Goal: Task Accomplishment & Management: Use online tool/utility

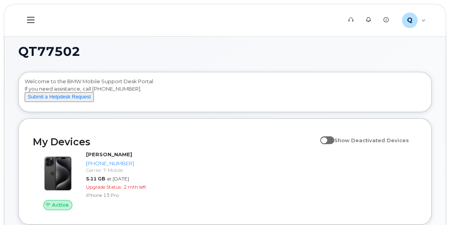
click at [32, 19] on icon at bounding box center [30, 20] width 7 height 9
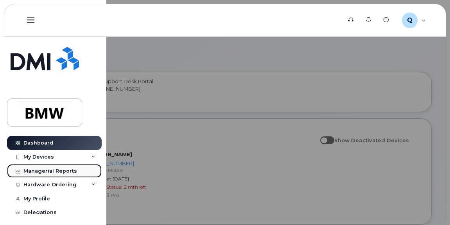
click at [46, 172] on div "Managerial Reports" at bounding box center [50, 171] width 54 height 6
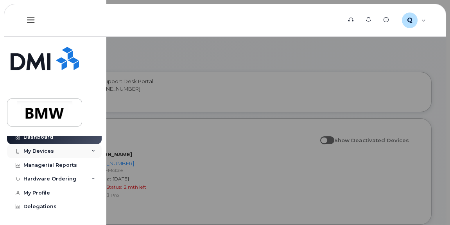
click at [91, 151] on icon at bounding box center [93, 151] width 4 height 4
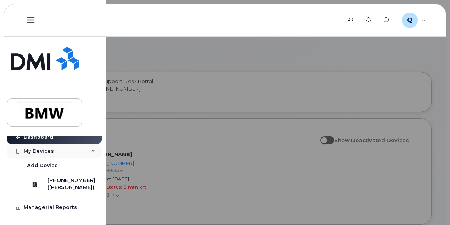
scroll to position [55, 0]
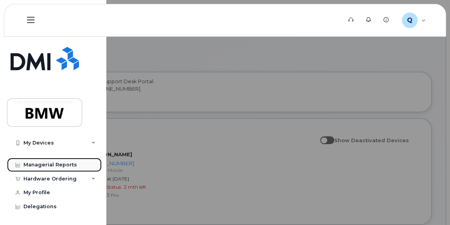
click at [59, 167] on div "Managerial Reports" at bounding box center [50, 165] width 54 height 6
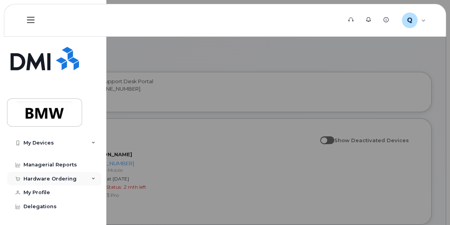
click at [82, 180] on div "Hardware Ordering" at bounding box center [54, 179] width 95 height 14
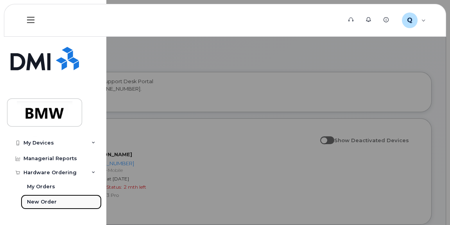
click at [36, 205] on div "New Order" at bounding box center [42, 202] width 30 height 7
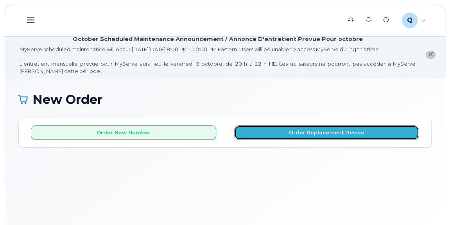
click at [255, 138] on button "Order Replacement Device" at bounding box center [326, 132] width 185 height 14
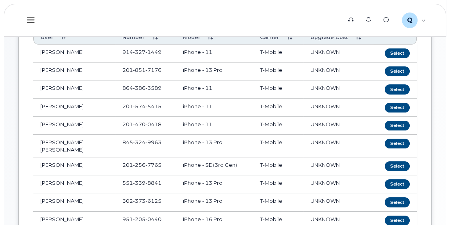
scroll to position [167, 0]
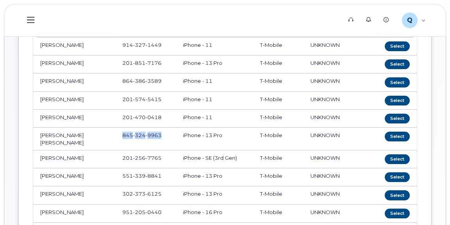
drag, startPoint x: 161, startPoint y: 131, endPoint x: 122, endPoint y: 127, distance: 38.8
click at [122, 128] on td "[PHONE_NUMBER]" at bounding box center [145, 139] width 61 height 23
copy span "[PHONE_NUMBER]"
drag, startPoint x: 163, startPoint y: 168, endPoint x: 119, endPoint y: 163, distance: 44.4
click at [119, 168] on td "[PHONE_NUMBER]" at bounding box center [145, 177] width 61 height 18
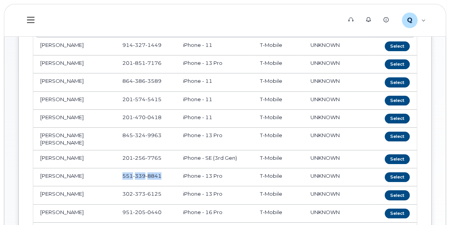
copy span "[PHONE_NUMBER]"
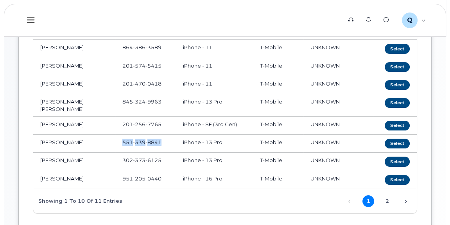
scroll to position [201, 0]
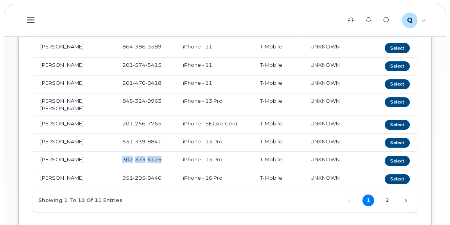
drag, startPoint x: 161, startPoint y: 149, endPoint x: 122, endPoint y: 151, distance: 38.7
click at [122, 152] on td "[PHONE_NUMBER]" at bounding box center [145, 161] width 61 height 18
copy span "[PHONE_NUMBER]"
